Goal: Task Accomplishment & Management: Use online tool/utility

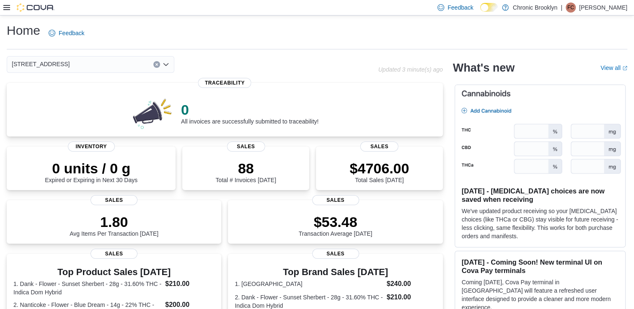
click at [7, 5] on icon at bounding box center [6, 7] width 7 height 7
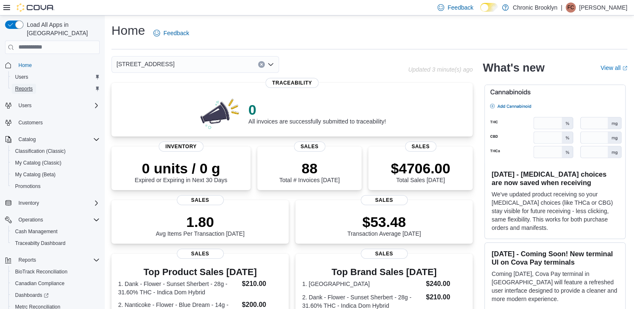
click at [30, 85] on span "Reports" at bounding box center [24, 88] width 18 height 7
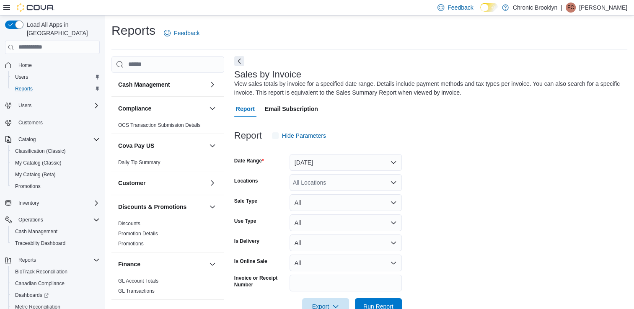
scroll to position [22, 0]
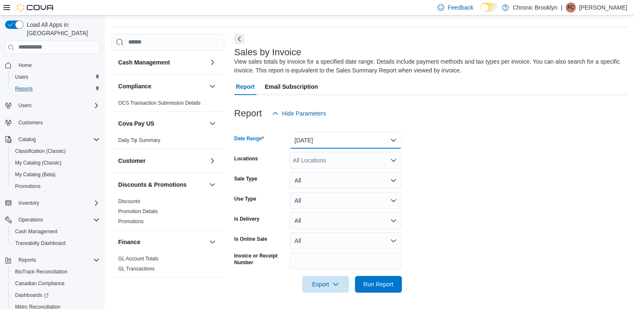
click at [375, 137] on button "[DATE]" at bounding box center [345, 140] width 112 height 17
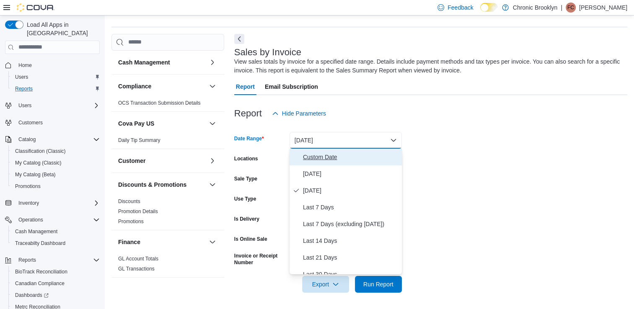
click at [328, 155] on span "Custom Date" at bounding box center [351, 157] width 96 height 10
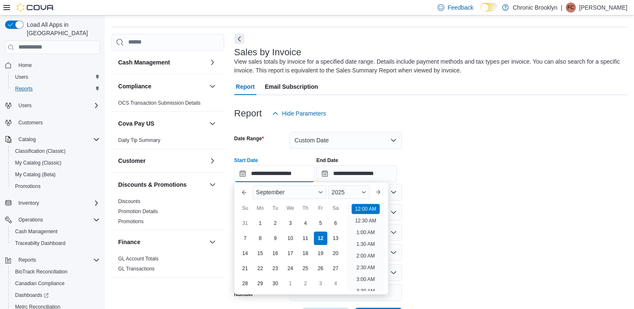
click at [242, 173] on input "**********" at bounding box center [274, 173] width 80 height 17
click at [246, 240] on div "7" at bounding box center [244, 238] width 15 height 15
type input "**********"
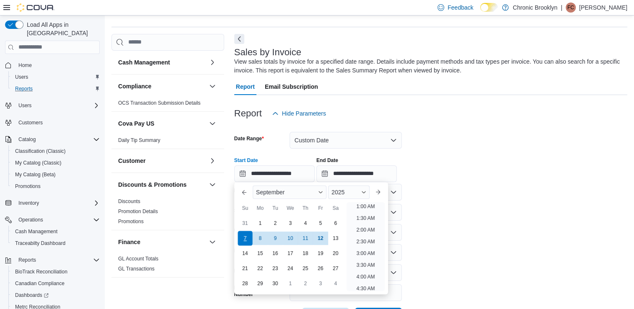
scroll to position [2, 0]
click at [460, 149] on div at bounding box center [430, 150] width 393 height 2
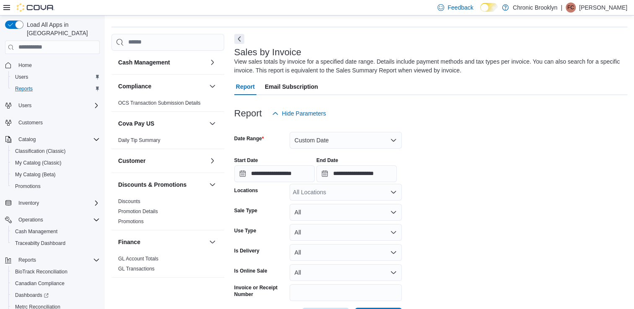
scroll to position [54, 0]
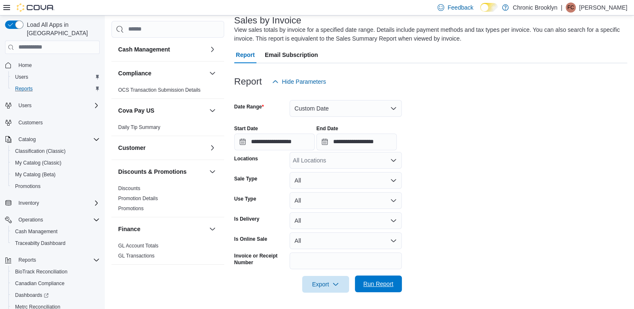
click at [389, 284] on span "Run Report" at bounding box center [378, 284] width 30 height 8
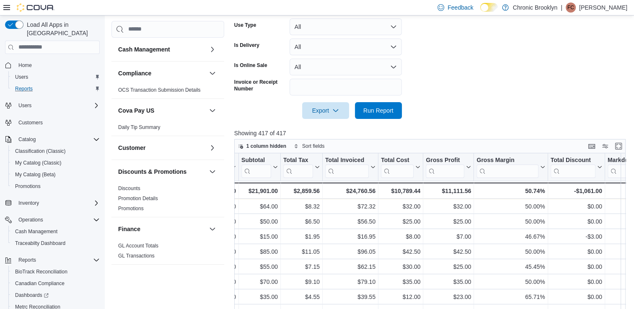
scroll to position [0, 514]
click at [452, 186] on div "$11,111.56" at bounding box center [447, 191] width 45 height 10
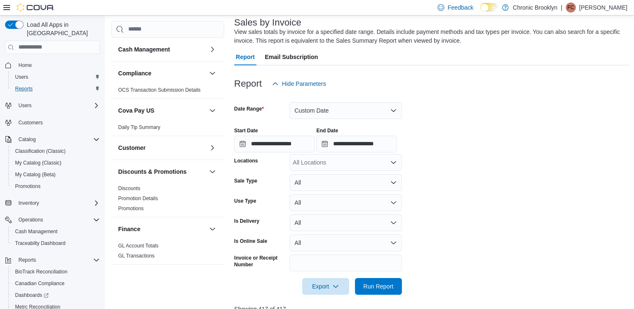
scroll to position [0, 0]
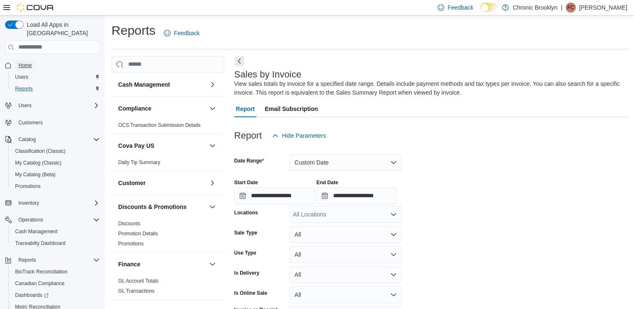
click at [27, 62] on span "Home" at bounding box center [24, 65] width 13 height 7
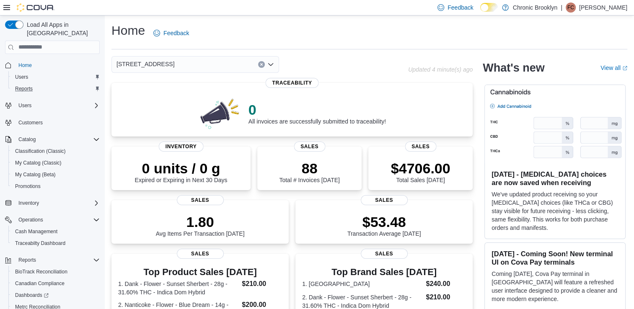
click at [7, 6] on icon at bounding box center [6, 7] width 7 height 7
